Goal: Task Accomplishment & Management: Manage account settings

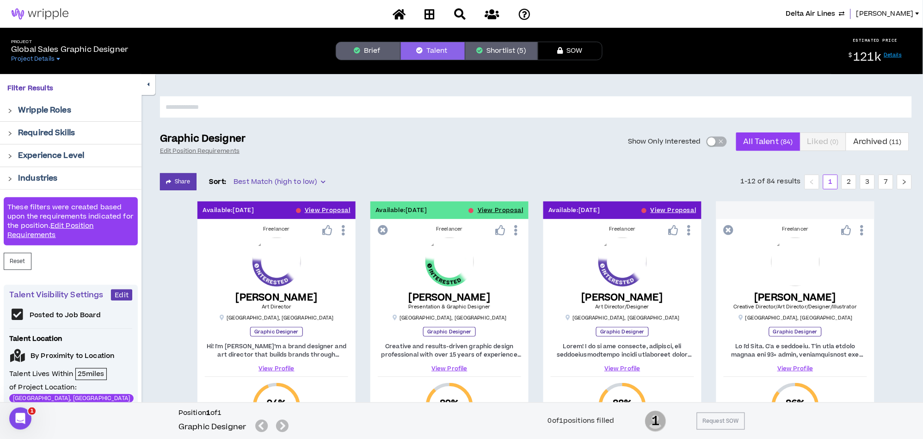
click at [802, 13] on span "Delta Air Lines" at bounding box center [810, 14] width 49 height 10
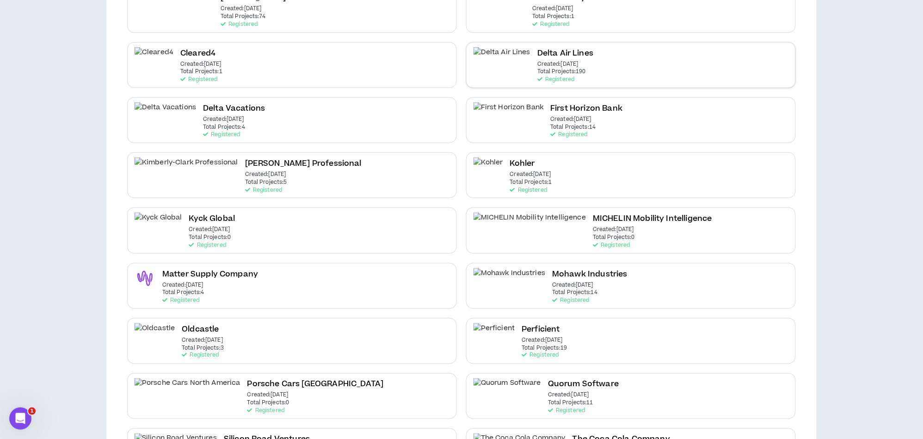
scroll to position [351, 0]
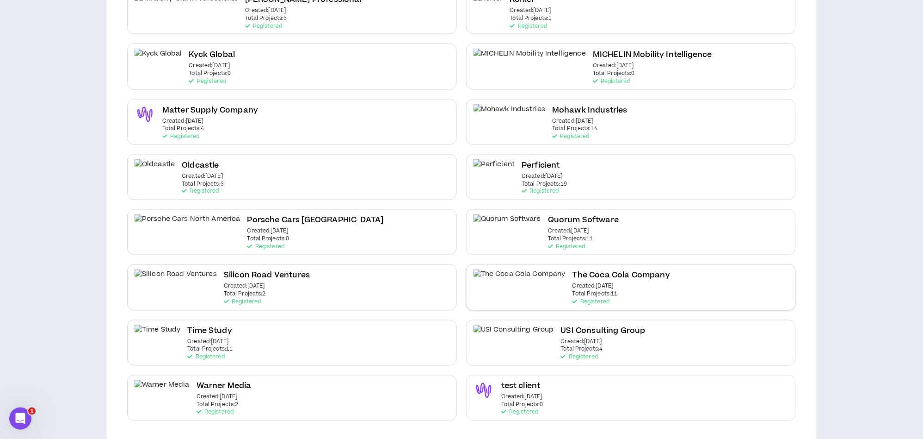
click at [589, 286] on div "The Coca Cola Company Created: Sep 14 2023 Total Projects: 11 Registered" at bounding box center [622, 287] width 98 height 36
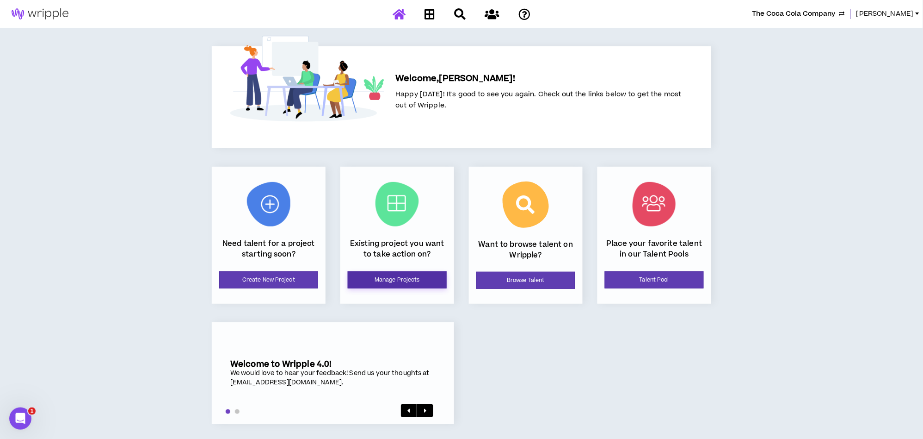
click at [378, 273] on link "Manage Projects" at bounding box center [397, 279] width 99 height 17
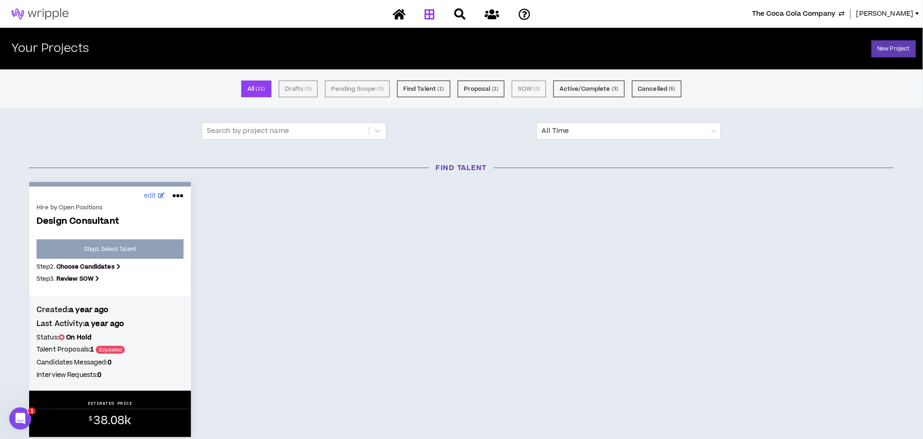
click at [762, 10] on span "The Coca Cola Company" at bounding box center [794, 14] width 83 height 10
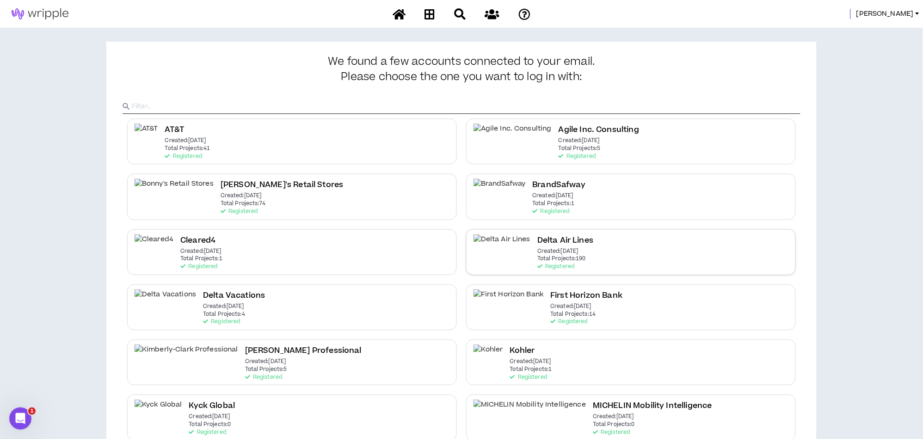
click at [578, 232] on div "Delta Air Lines Created: Dec 7 2020 Total Projects: 190 Registered" at bounding box center [631, 252] width 330 height 46
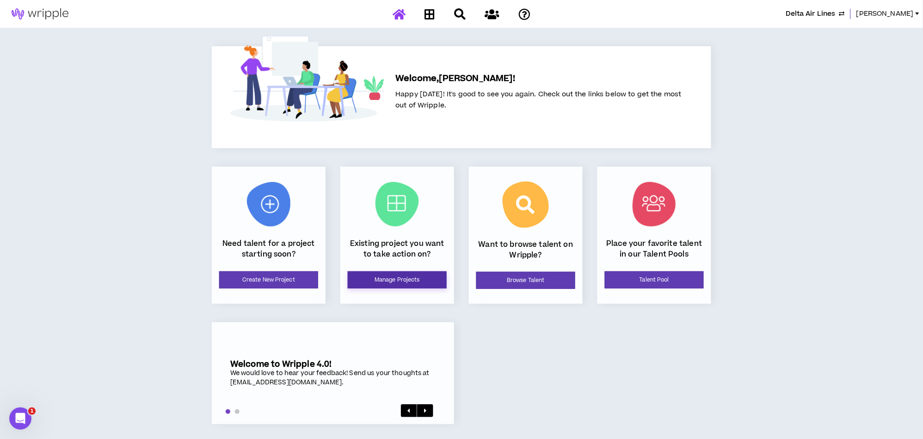
click at [415, 278] on link "Manage Projects" at bounding box center [397, 279] width 99 height 17
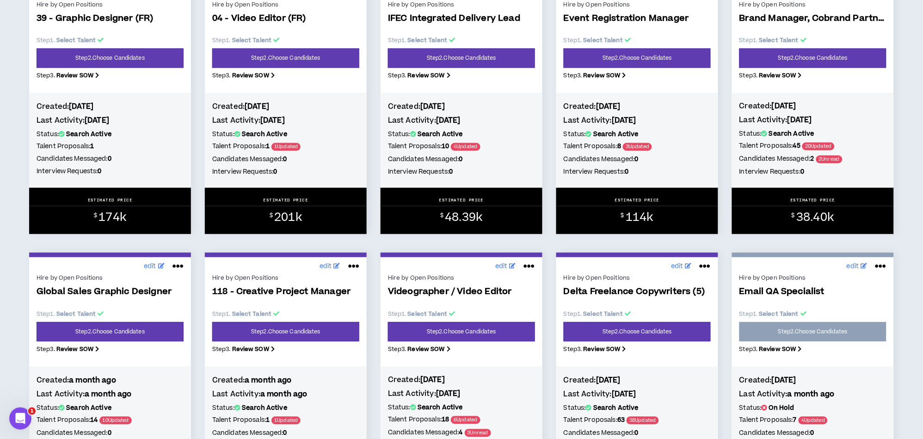
scroll to position [514, 0]
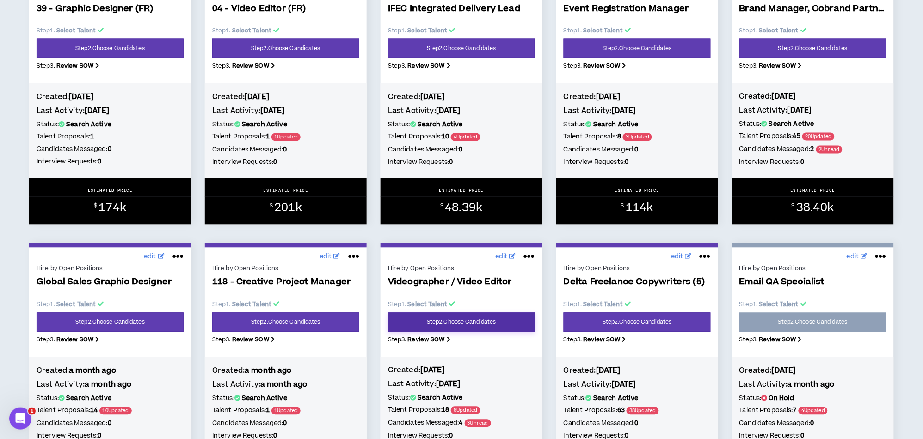
click at [469, 324] on link "Step 2 . Choose Candidates" at bounding box center [461, 321] width 147 height 19
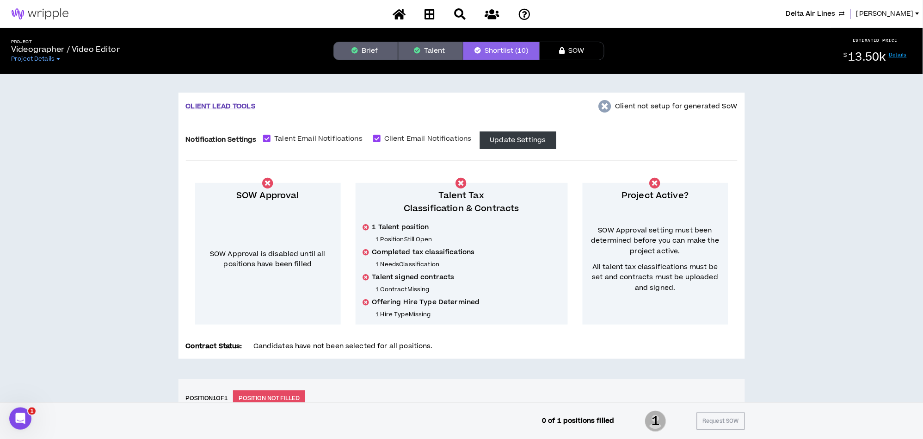
click at [434, 45] on button "Talent" at bounding box center [430, 51] width 65 height 19
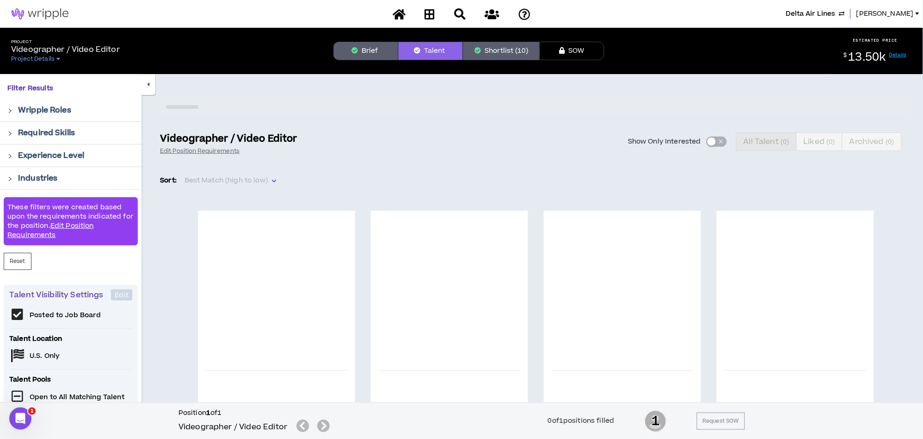
click at [363, 46] on button "Brief" at bounding box center [366, 51] width 65 height 19
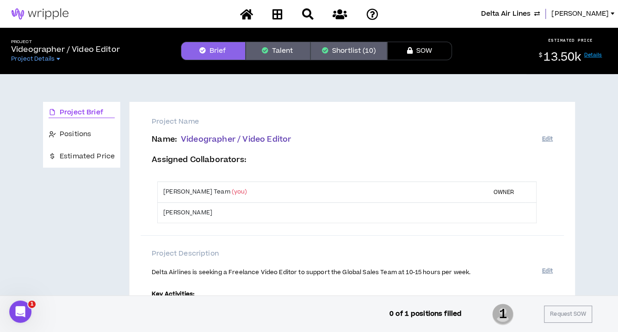
click at [279, 53] on button "Talent" at bounding box center [278, 51] width 65 height 19
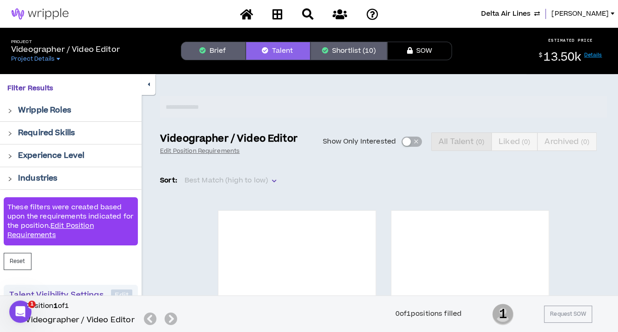
click at [355, 52] on button "Shortlist (10)" at bounding box center [348, 51] width 77 height 19
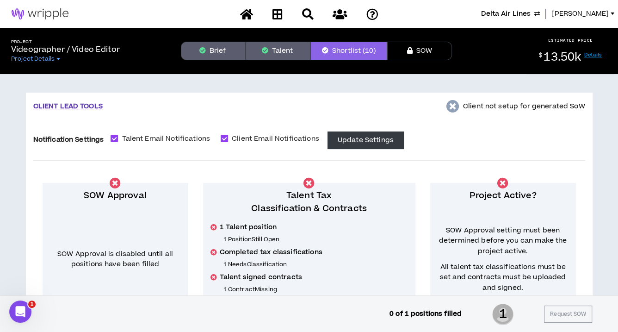
click at [208, 56] on button "Brief" at bounding box center [213, 51] width 65 height 19
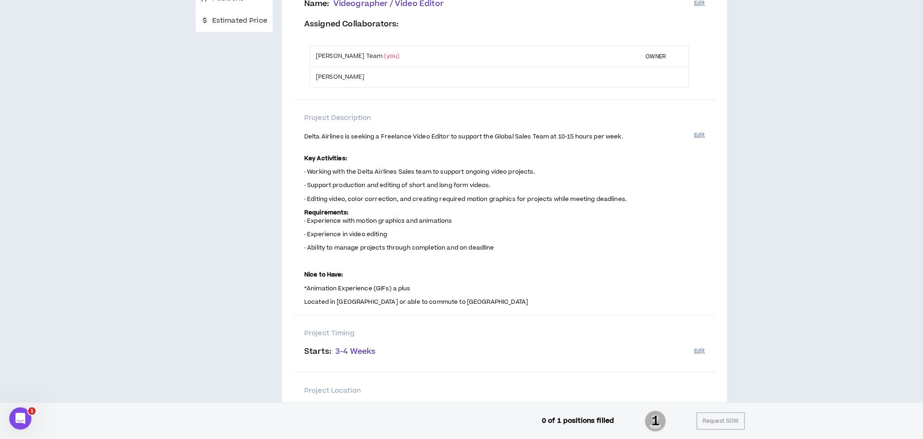
scroll to position [5, 0]
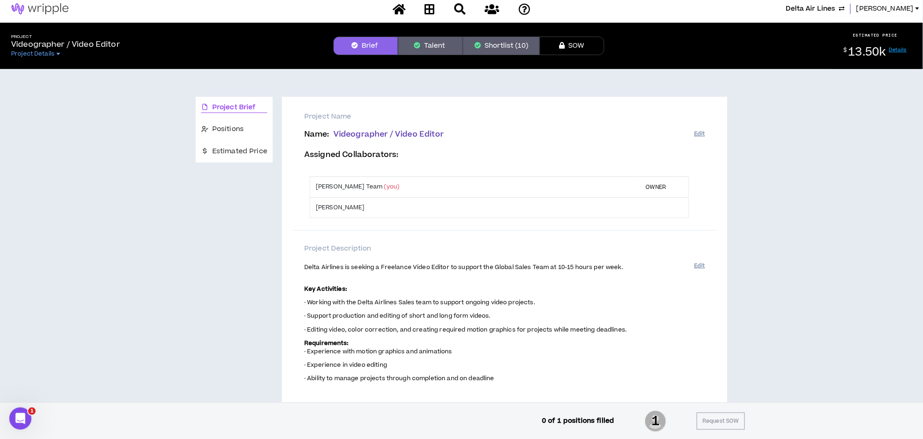
click at [730, 305] on div "Project Brief Positions Estimated Price Project Name Name : Videographer / Vide…" at bounding box center [462, 390] width 916 height 642
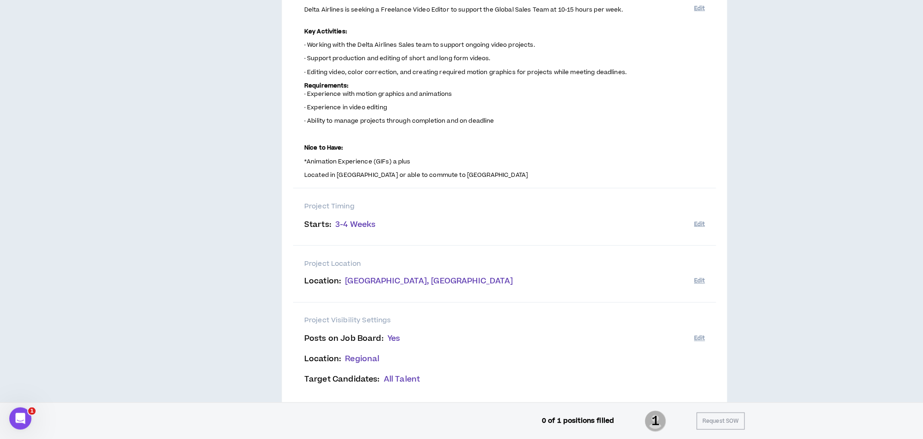
scroll to position [0, 0]
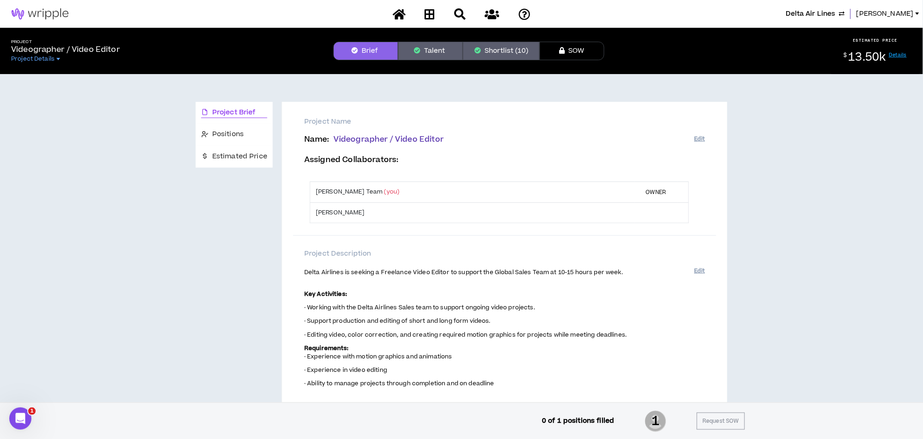
click at [748, 319] on div "Project Brief Positions Estimated Price Project Name Name : Videographer / Vide…" at bounding box center [462, 395] width 916 height 642
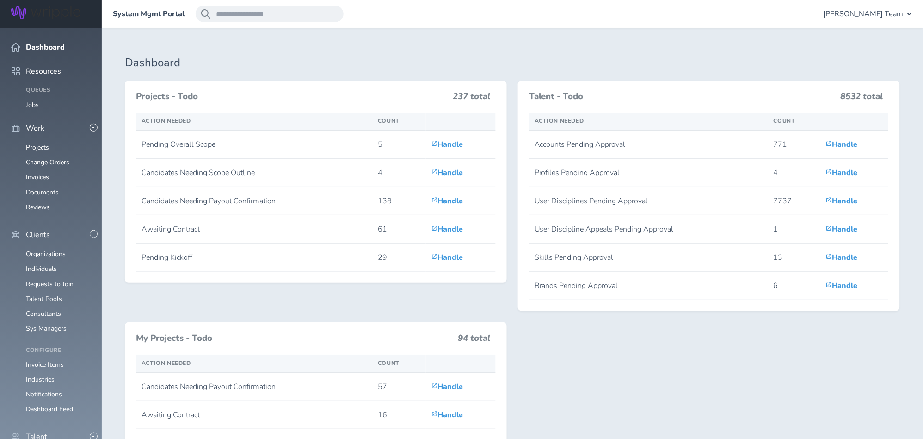
scroll to position [205, 0]
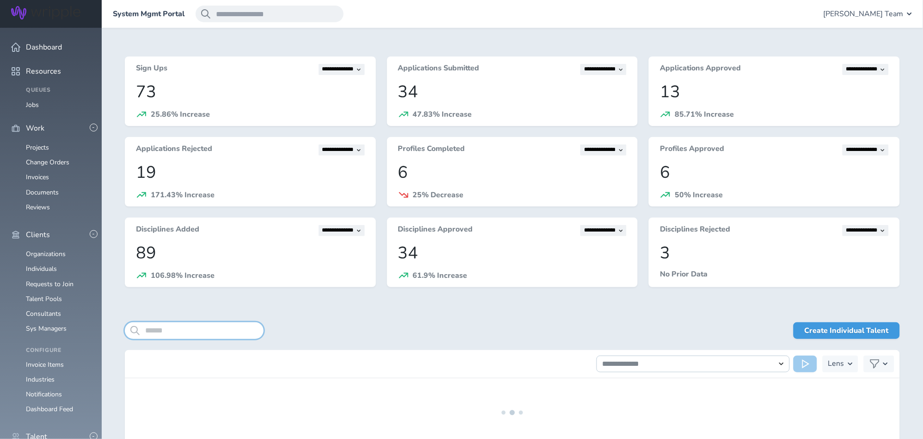
click at [196, 327] on input "search" at bounding box center [194, 330] width 139 height 17
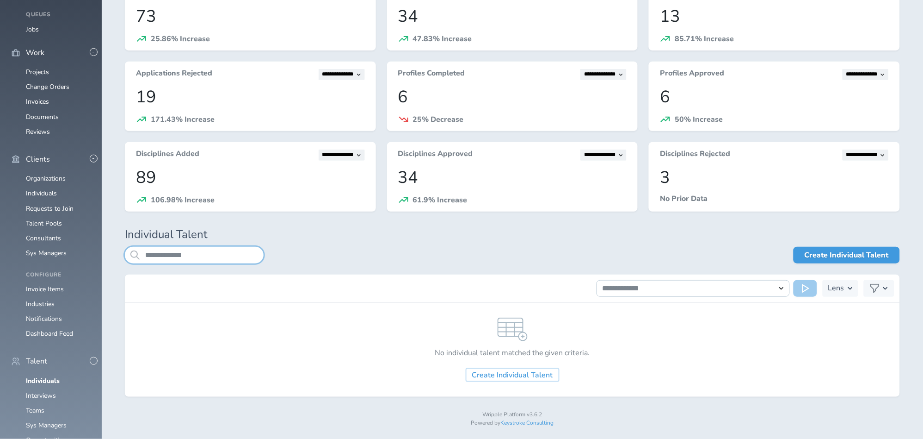
scroll to position [79, 0]
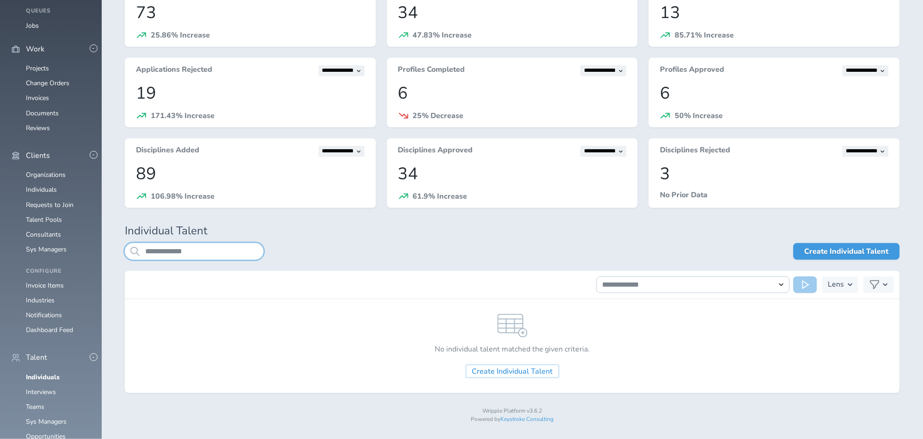
drag, startPoint x: 162, startPoint y: 251, endPoint x: 209, endPoint y: 254, distance: 46.8
click at [209, 254] on input "**********" at bounding box center [194, 251] width 139 height 17
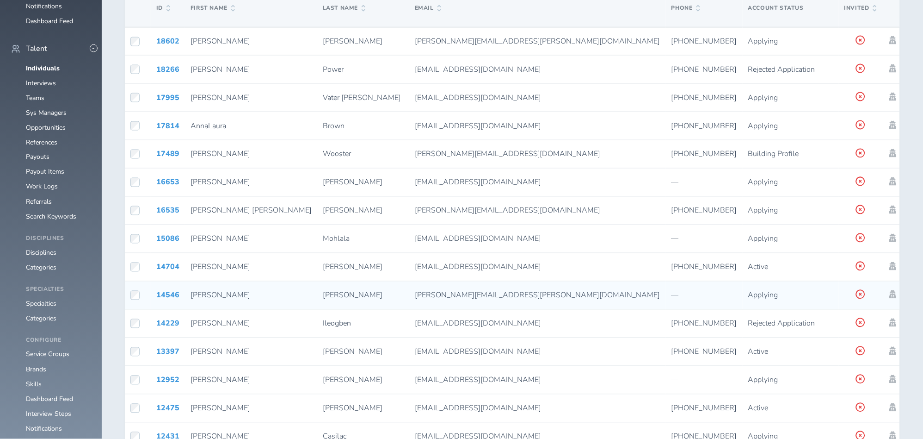
scroll to position [542, 0]
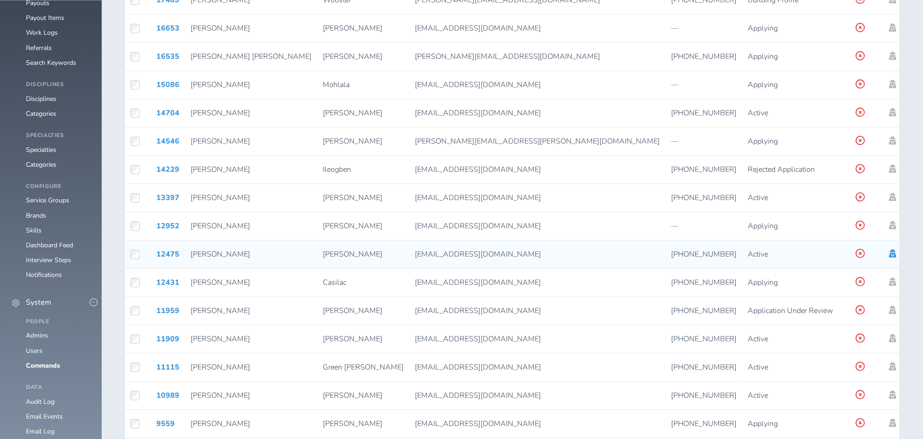
type input "*****"
click at [890, 255] on icon at bounding box center [893, 253] width 7 height 8
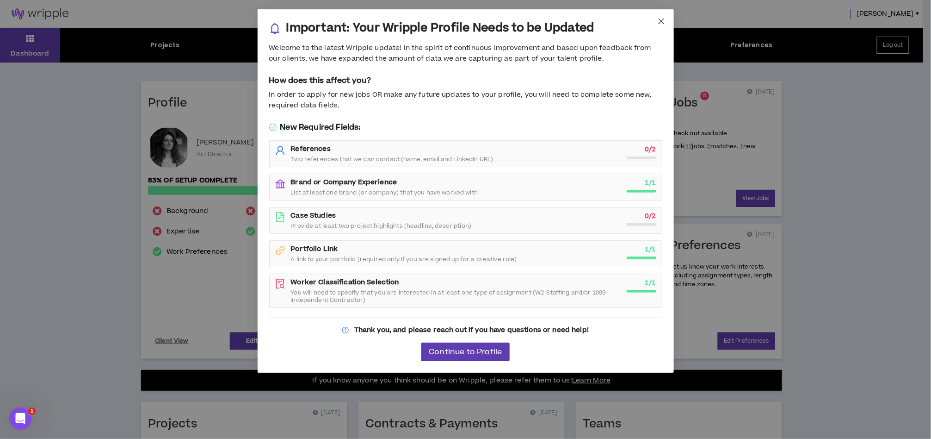
click at [660, 24] on icon "close" at bounding box center [661, 21] width 7 height 7
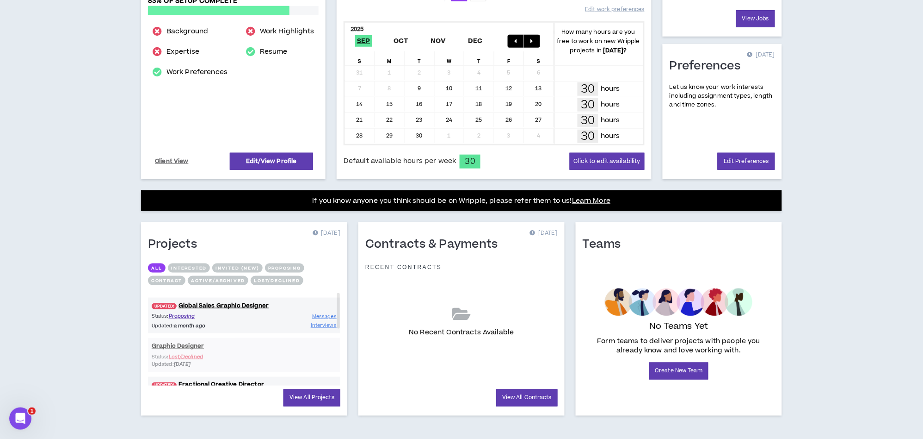
scroll to position [185, 0]
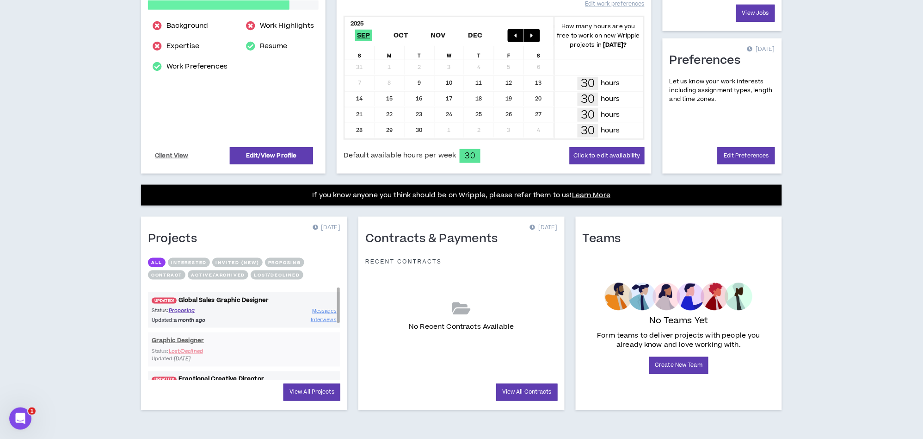
click at [248, 298] on link "UPDATED! Global Sales Graphic Designer" at bounding box center [244, 300] width 192 height 9
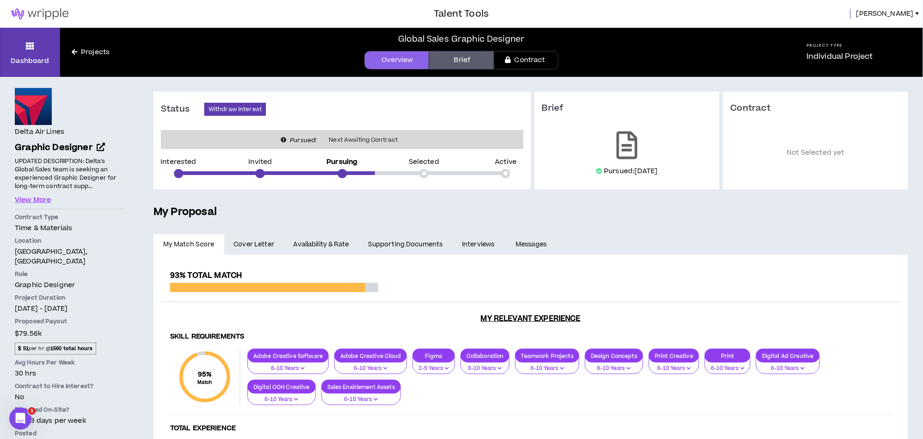
click at [692, 235] on ul "My Match Score Cover Letter Availability & Rate Supporting Documents Interviews…" at bounding box center [531, 244] width 755 height 20
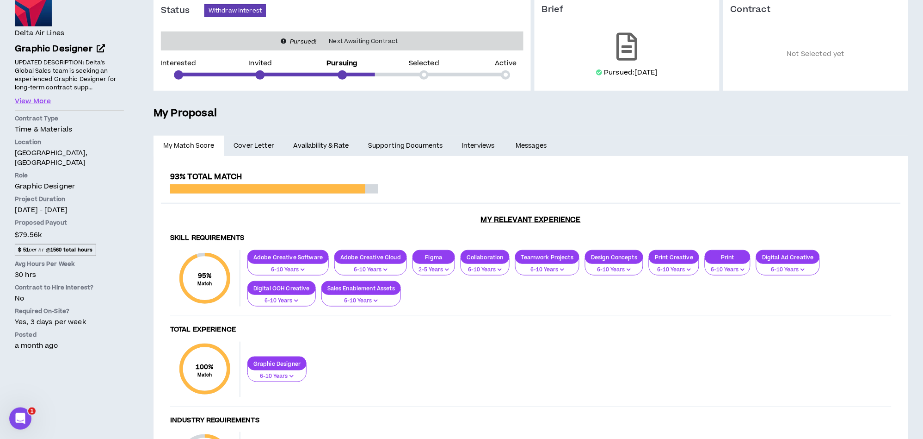
scroll to position [93, 0]
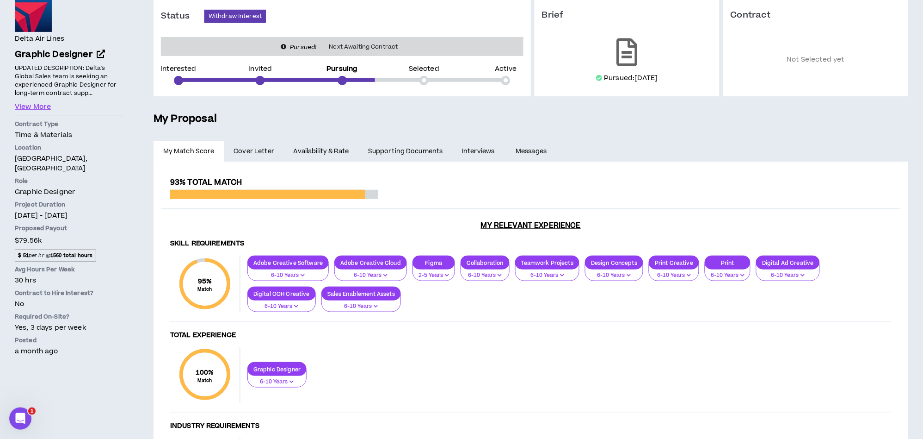
click at [333, 151] on link "Availability & Rate" at bounding box center [321, 151] width 74 height 20
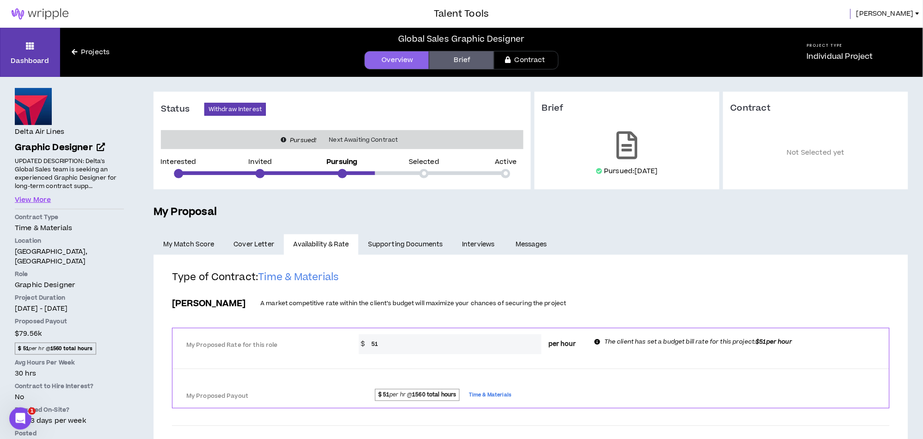
click at [906, 10] on span "Laura" at bounding box center [885, 14] width 57 height 10
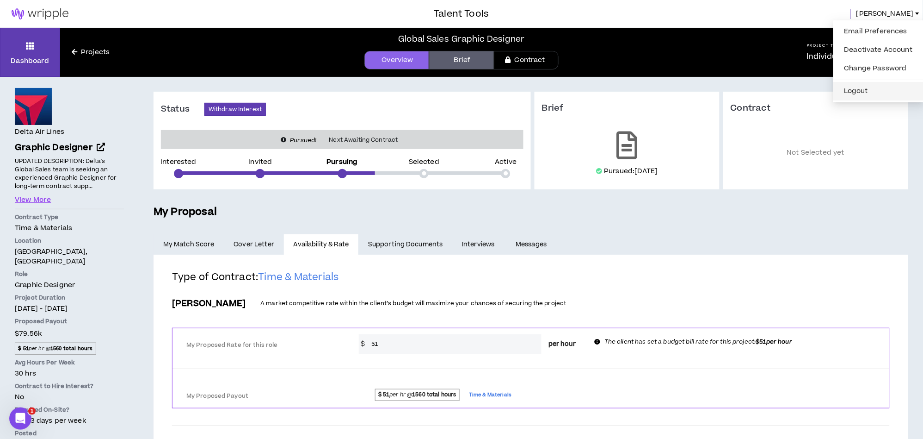
click at [857, 87] on button "Logout" at bounding box center [879, 91] width 80 height 14
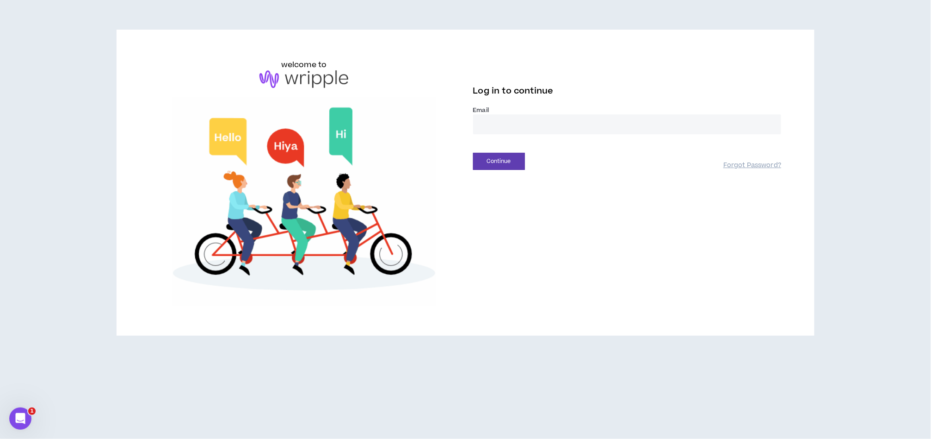
click at [618, 121] on input "email" at bounding box center [627, 124] width 309 height 20
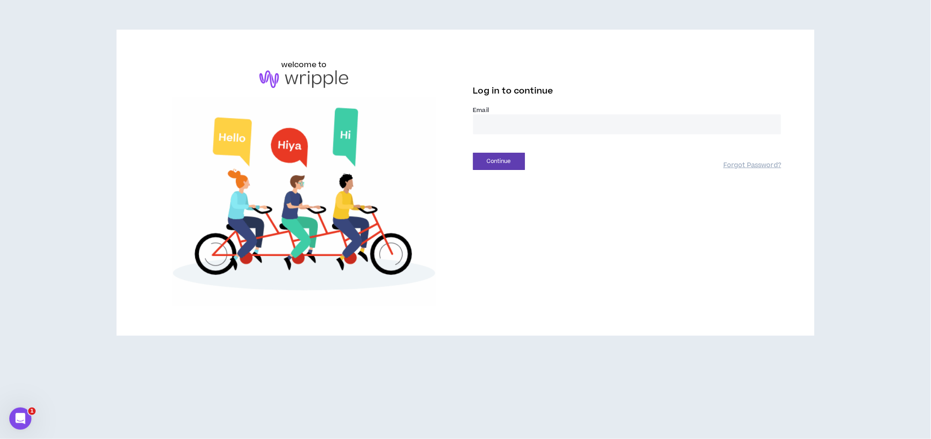
type input "**********"
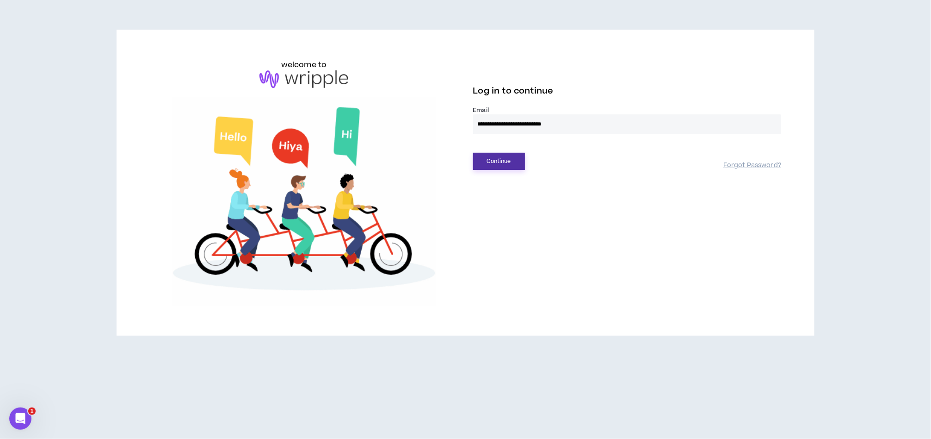
click at [515, 157] on button "Continue" at bounding box center [499, 161] width 52 height 17
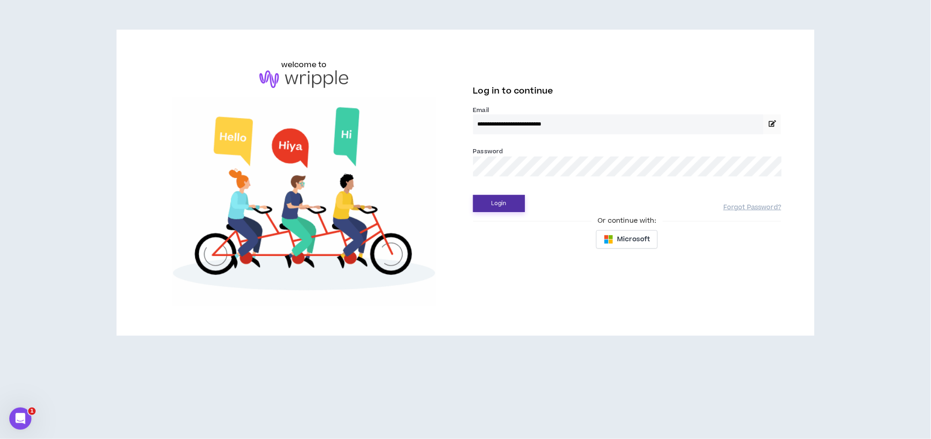
click at [509, 207] on button "Login" at bounding box center [499, 203] width 52 height 17
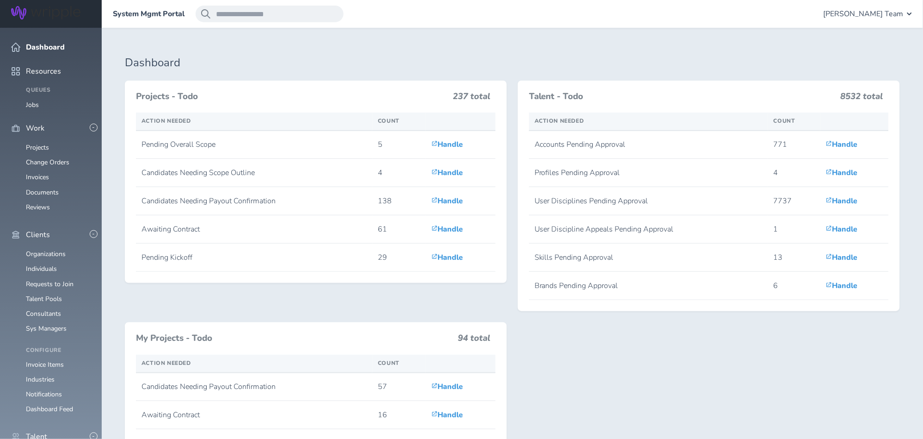
click at [670, 353] on div "Projects - Todo 237 total Action Needed Count Pending Overall Scope 5 Handle Ca…" at bounding box center [512, 279] width 786 height 399
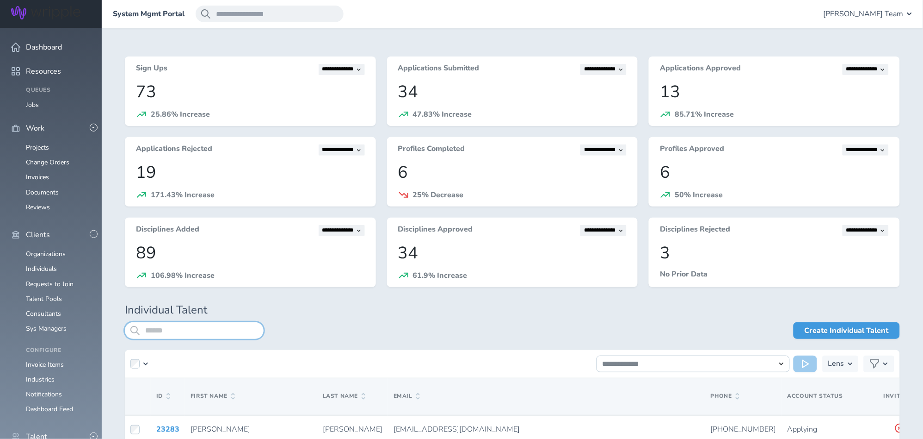
click at [198, 330] on input "search" at bounding box center [194, 330] width 139 height 17
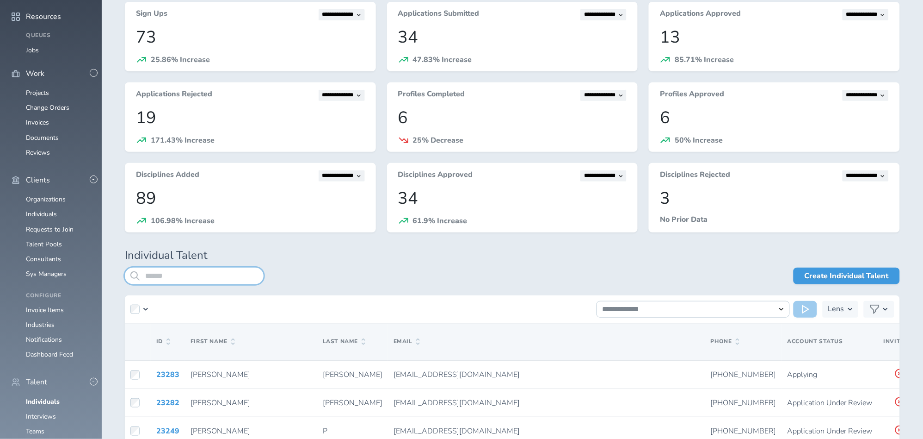
scroll to position [205, 0]
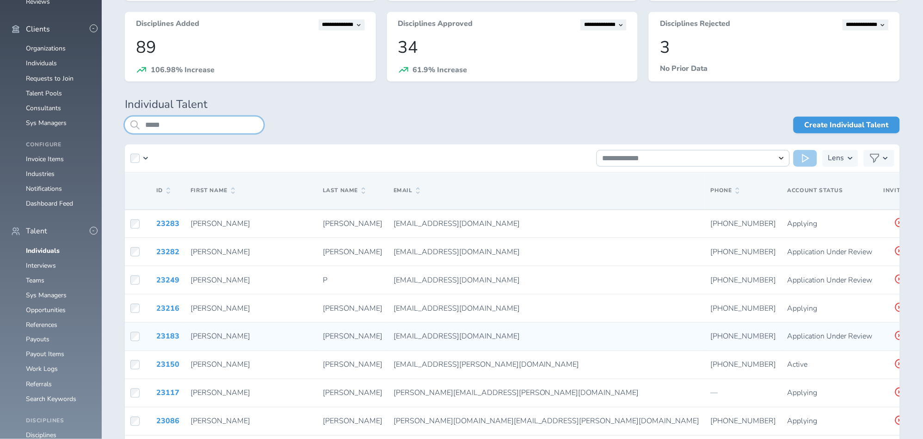
scroll to position [54, 0]
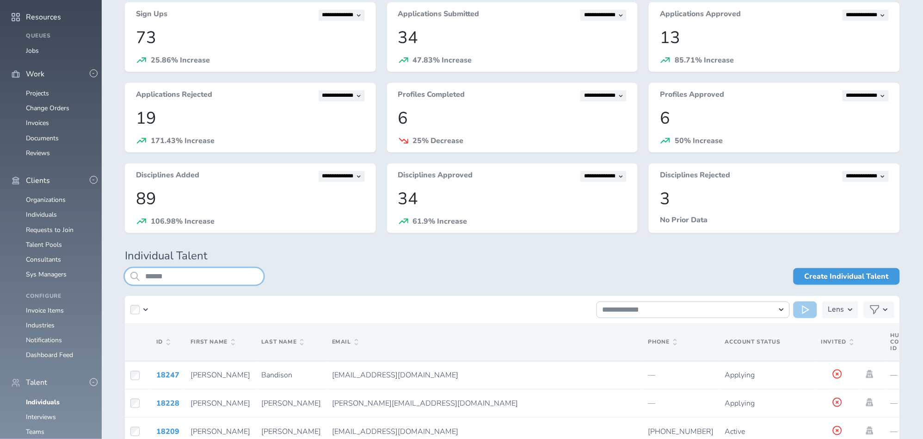
scroll to position [205, 0]
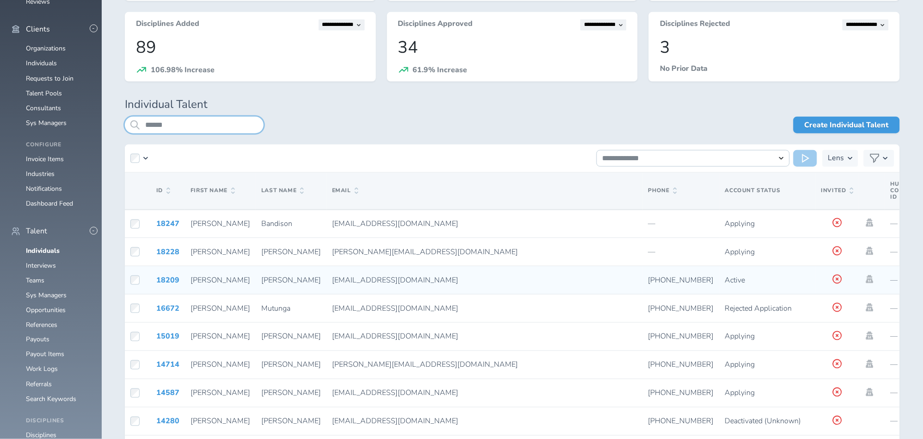
type input "*****"
click at [860, 280] on td at bounding box center [873, 280] width 26 height 28
click at [865, 279] on icon at bounding box center [870, 279] width 10 height 8
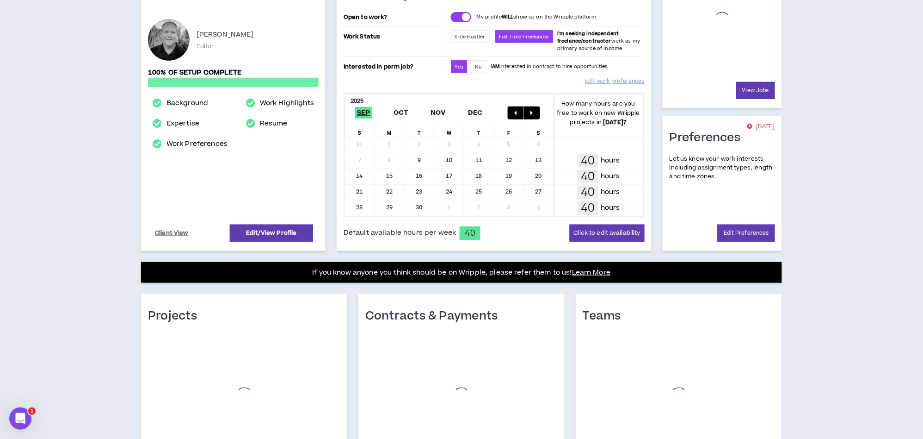
scroll to position [165, 0]
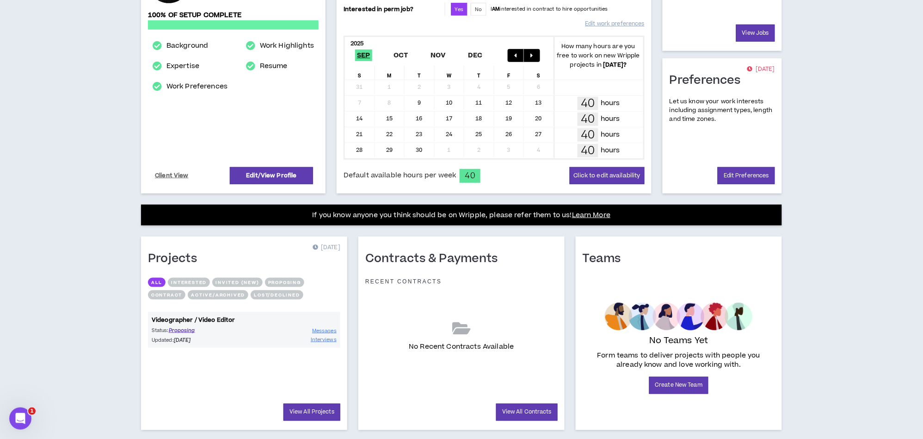
click at [208, 317] on link "Videographer / Video Editor" at bounding box center [244, 320] width 192 height 9
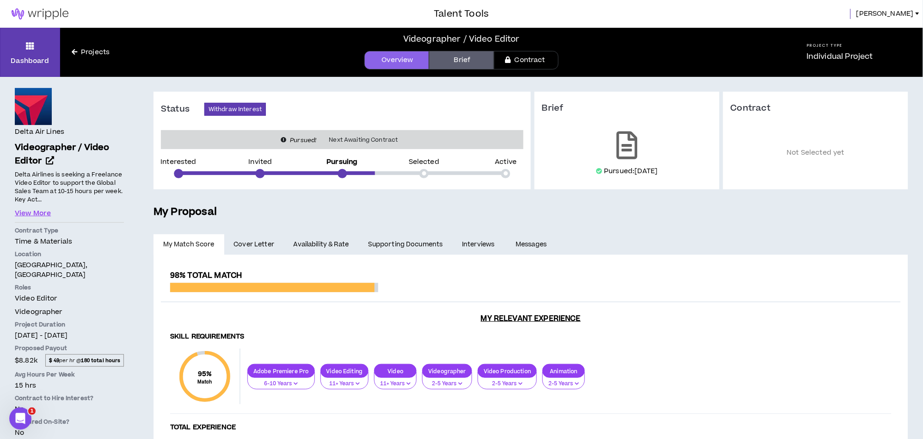
click at [317, 246] on link "Availability & Rate" at bounding box center [321, 244] width 74 height 20
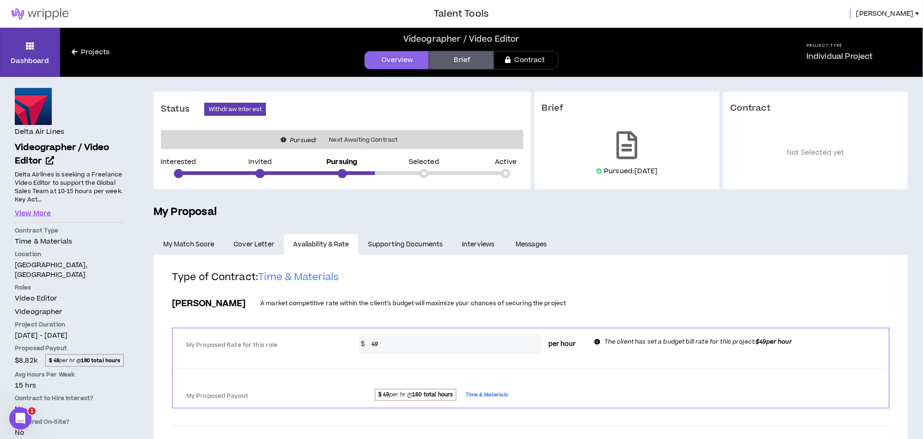
click at [734, 216] on h5 "My Proposal" at bounding box center [531, 212] width 755 height 16
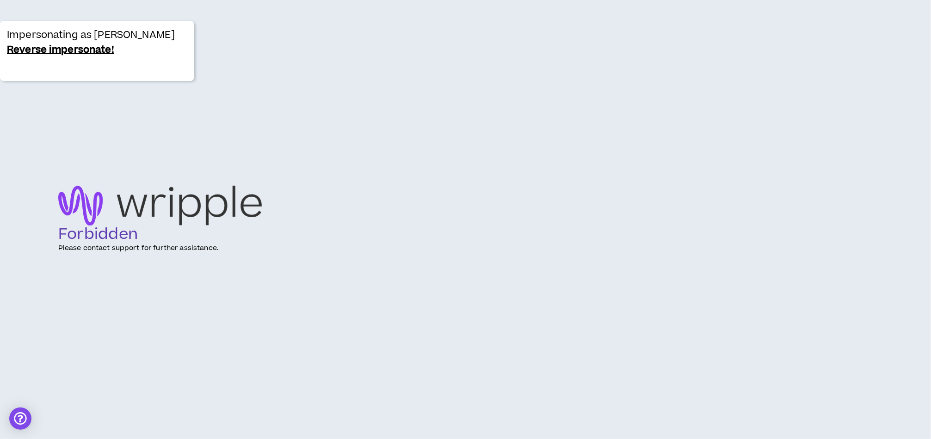
click at [11, 26] on div "Impersonating as [PERSON_NAME] Reverse impersonate!" at bounding box center [97, 51] width 194 height 60
click at [30, 46] on link "Reverse impersonate!" at bounding box center [60, 50] width 107 height 15
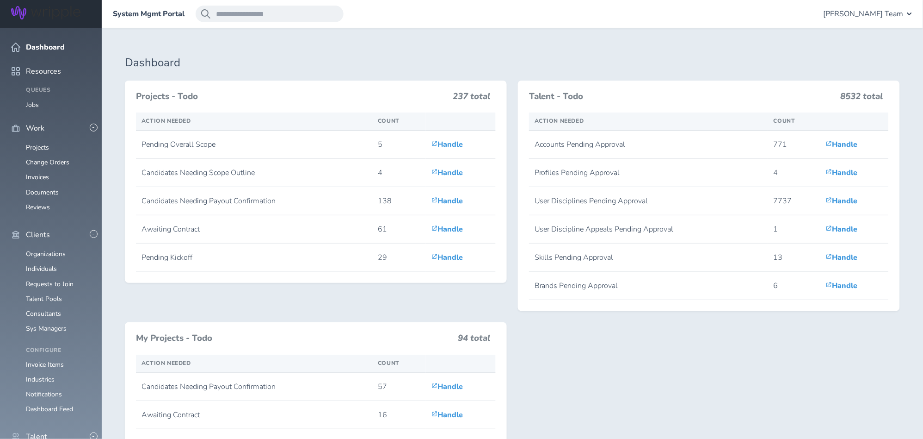
scroll to position [257, 0]
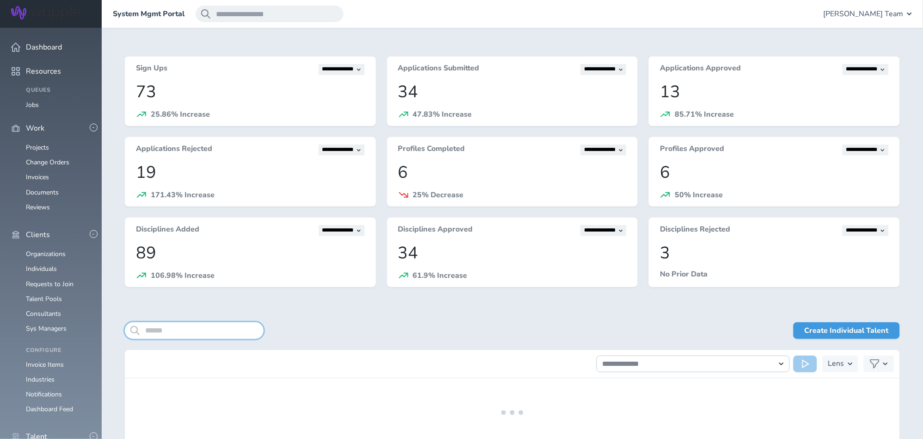
click at [164, 330] on input "search" at bounding box center [194, 330] width 139 height 17
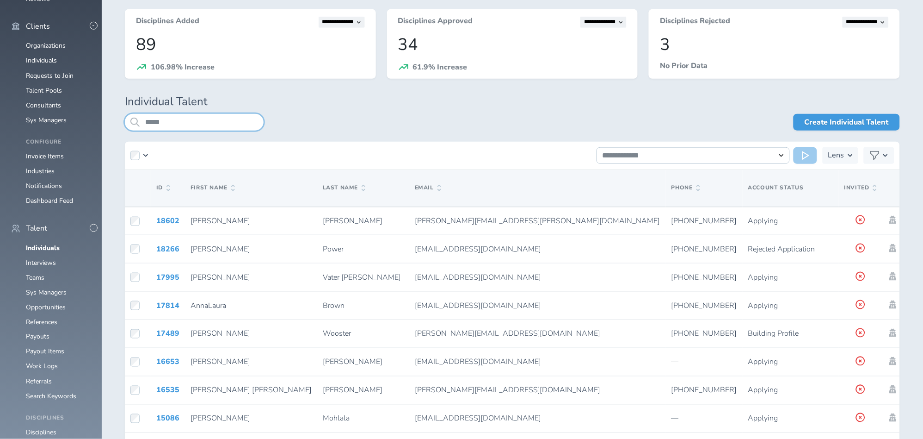
scroll to position [517, 0]
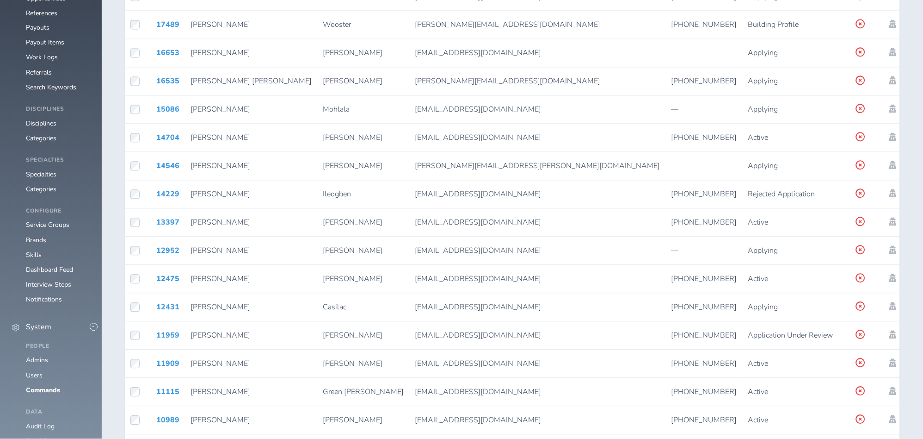
type input "*****"
